Goal: Task Accomplishment & Management: Manage account settings

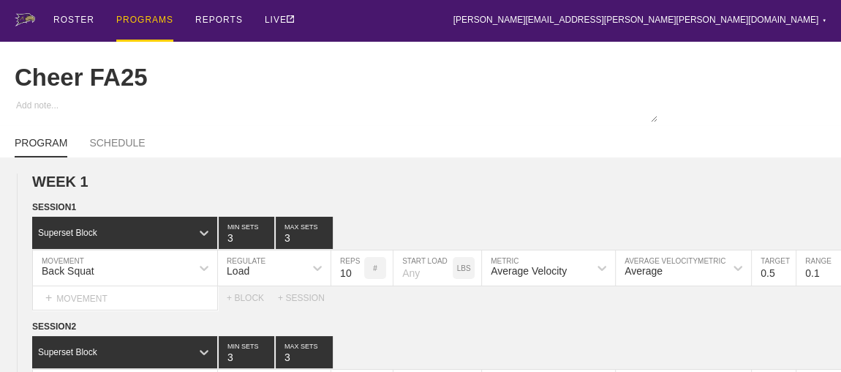
click at [148, 16] on div "PROGRAMS" at bounding box center [144, 21] width 57 height 42
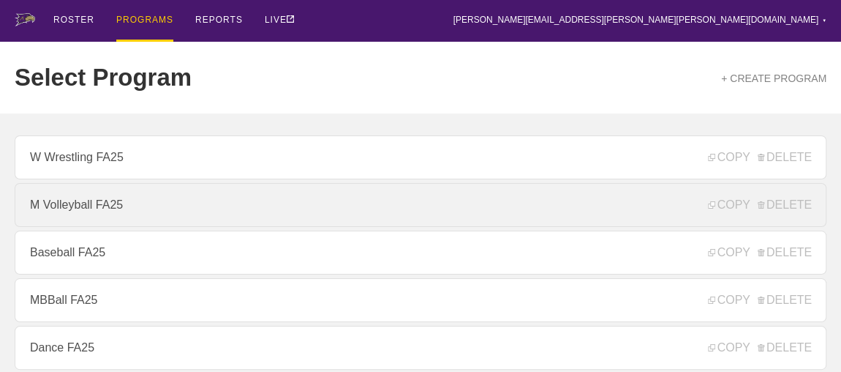
scroll to position [199, 0]
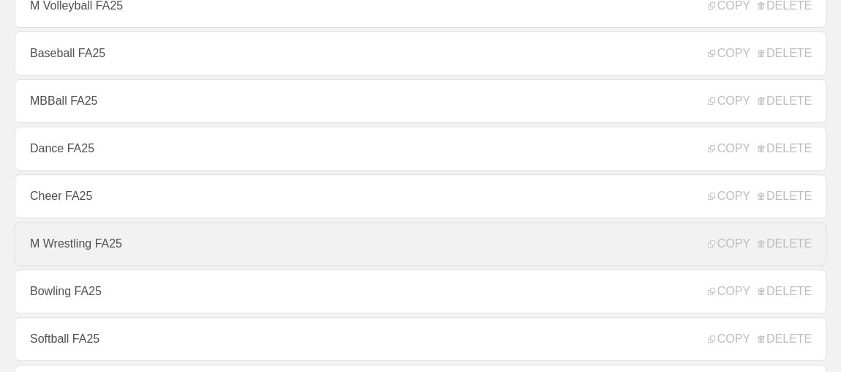
click at [91, 251] on link "M Wrestling FA25" at bounding box center [421, 244] width 812 height 44
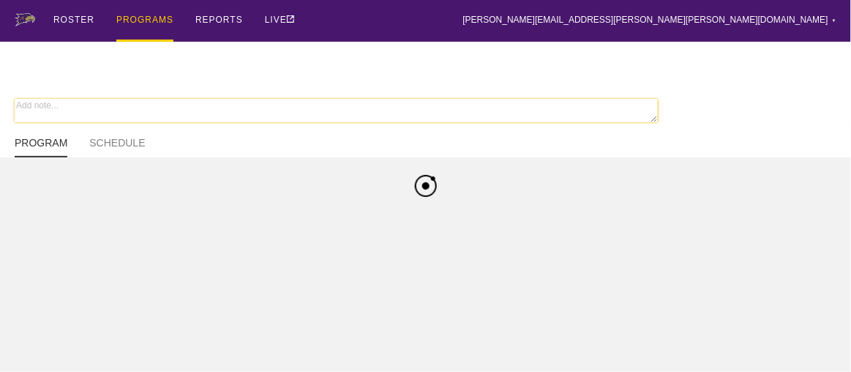
type textarea "x"
type input "M Wrestling FA25"
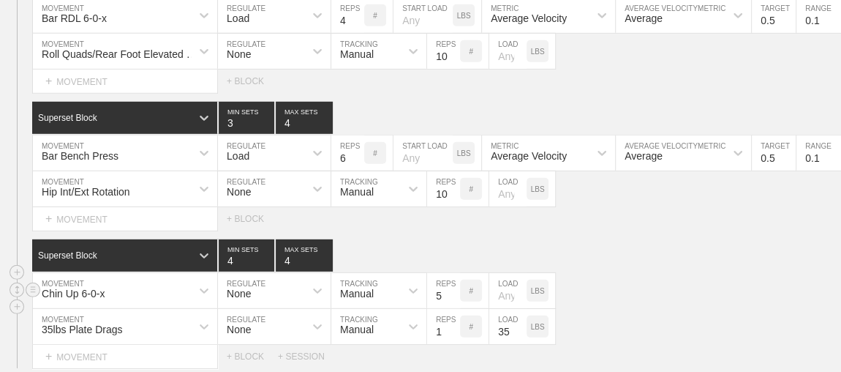
scroll to position [5003, 0]
